Goal: Find specific page/section: Find specific page/section

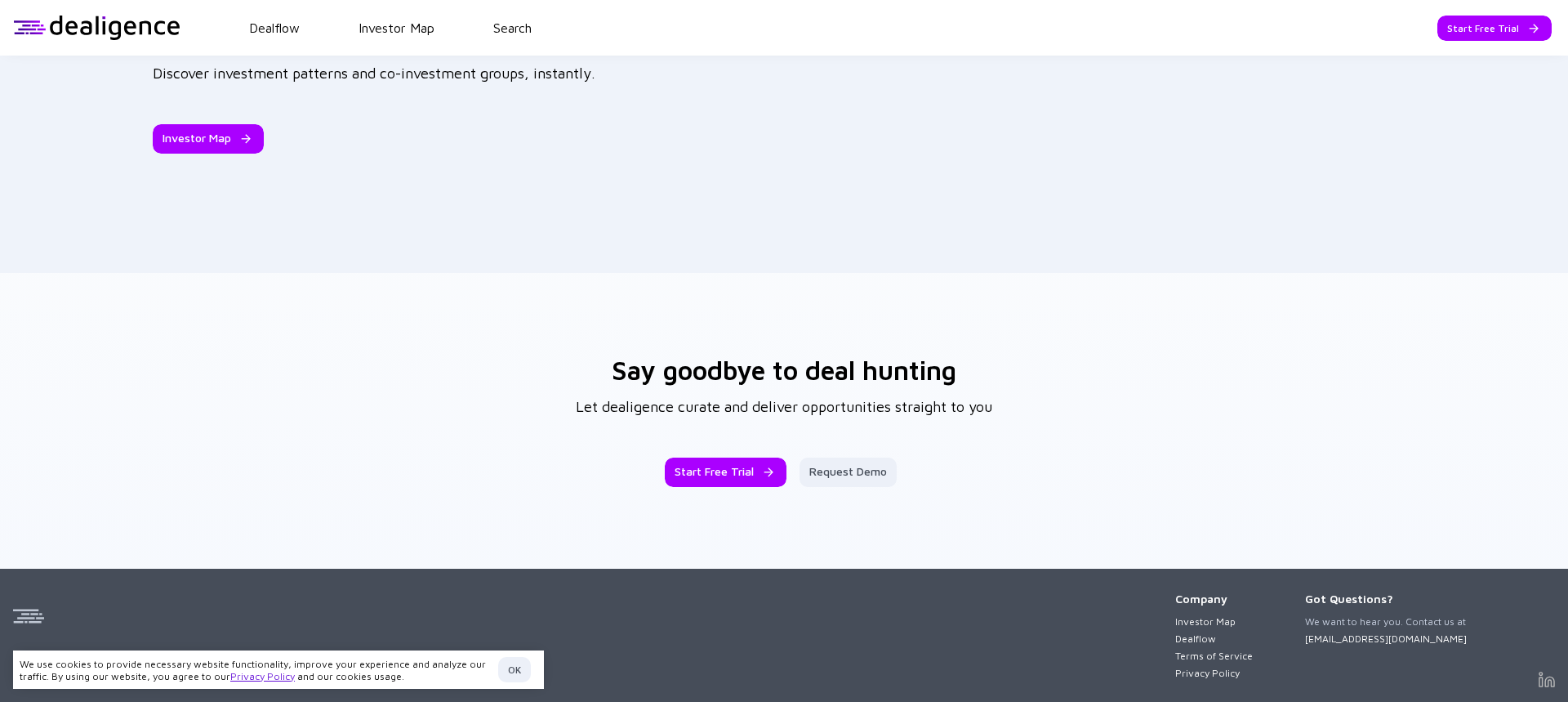
scroll to position [2554, 0]
click at [1201, 614] on link "Investor Map" at bounding box center [1213, 620] width 77 height 12
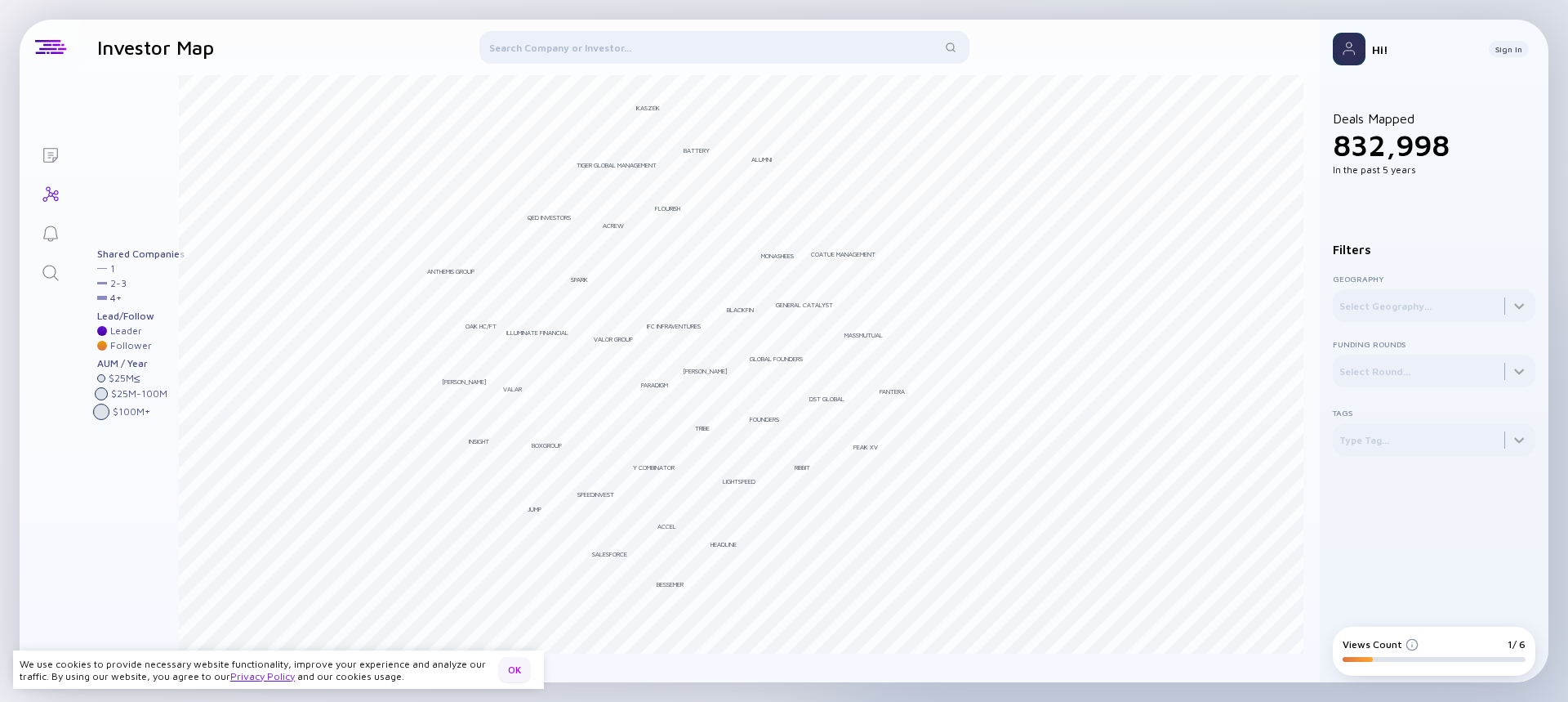
click at [526, 669] on div "OK" at bounding box center [514, 669] width 33 height 25
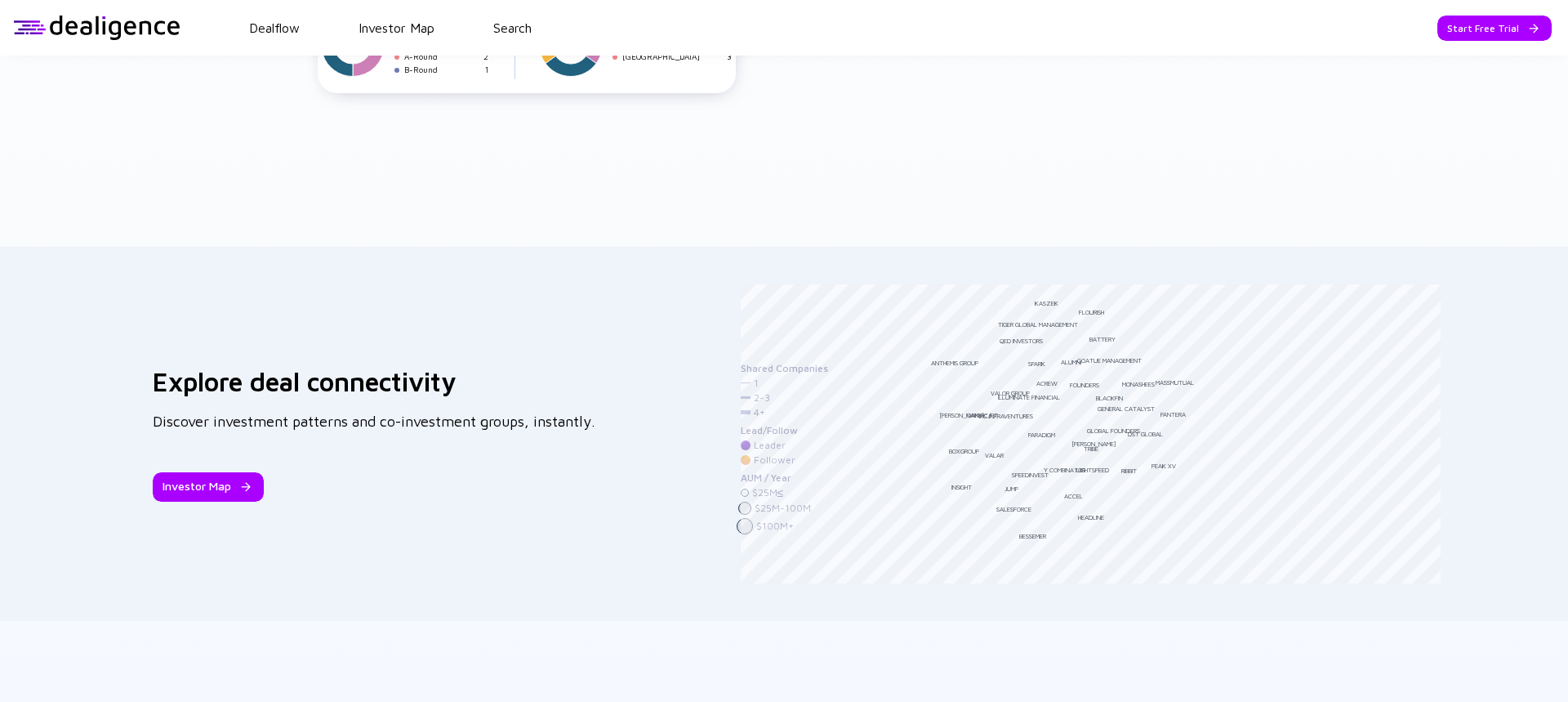
scroll to position [2368, 0]
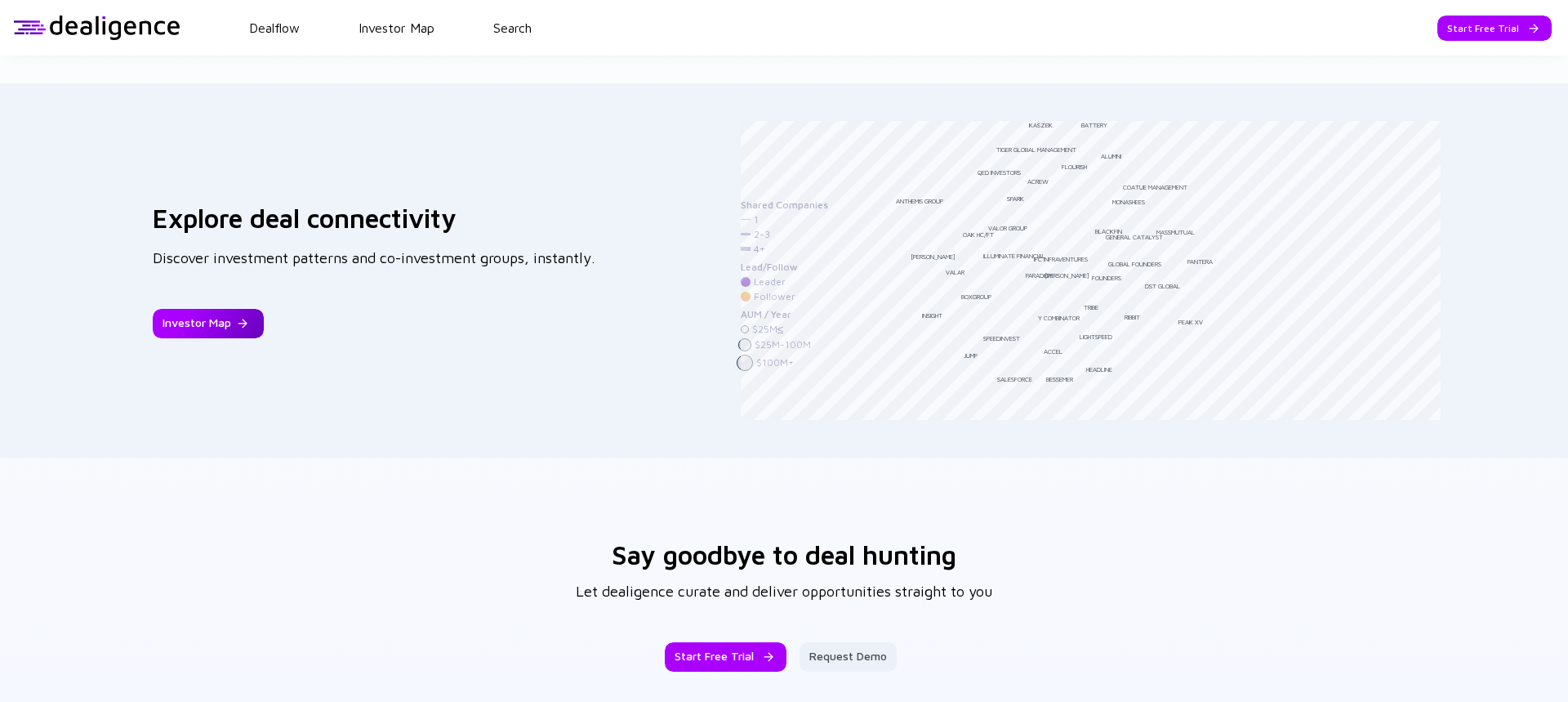
click at [203, 314] on div "Investor Map" at bounding box center [208, 323] width 111 height 29
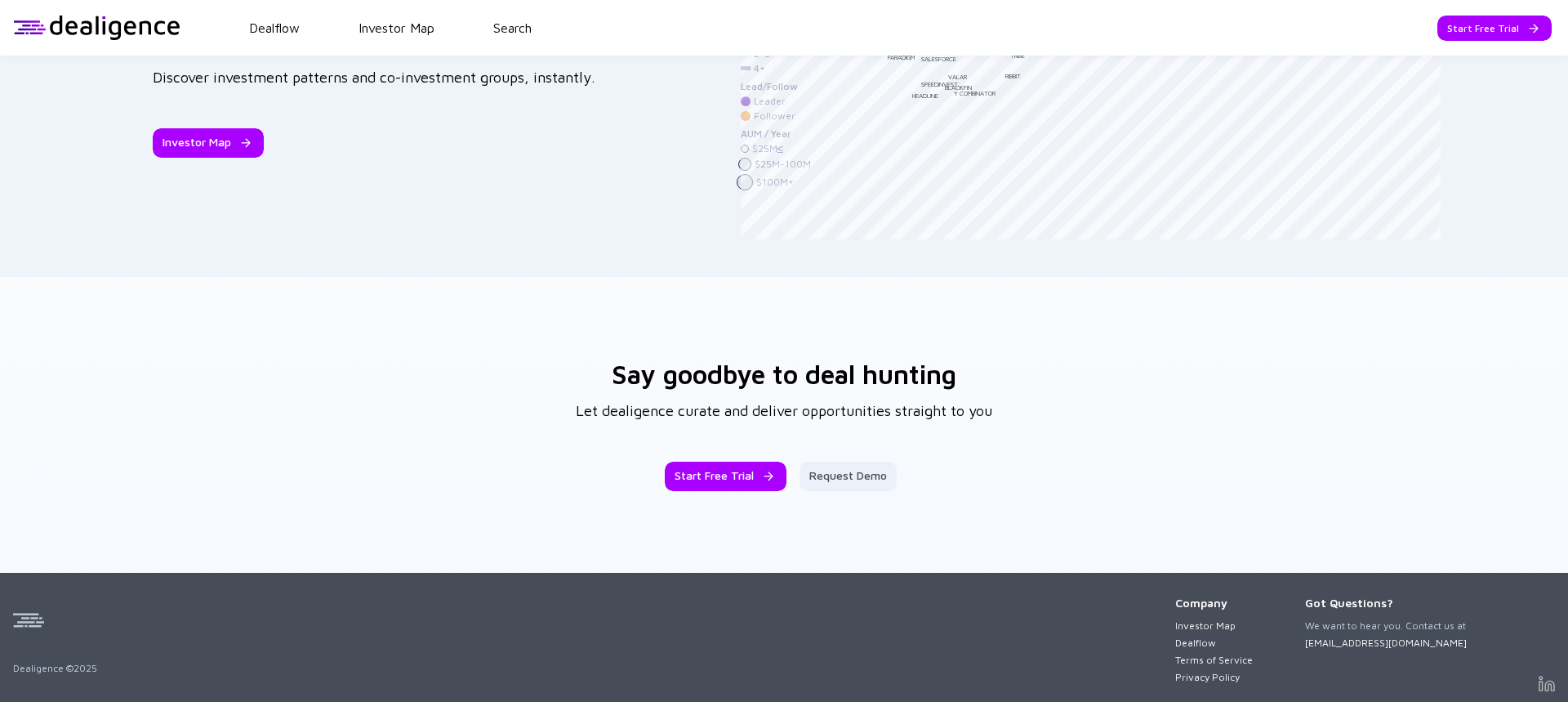
scroll to position [2554, 0]
